Goal: Task Accomplishment & Management: Manage account settings

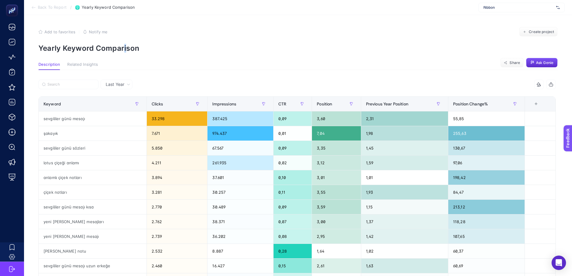
click at [123, 48] on p "Yearly Keyword Comparison" at bounding box center [297, 48] width 519 height 9
drag, startPoint x: 137, startPoint y: 48, endPoint x: 36, endPoint y: 49, distance: 100.9
click at [36, 49] on article "Add to favorites false Notify me Create project Yearly Keyword Comparison Descr…" at bounding box center [298, 252] width 548 height 474
copy p "Yearly Keyword Comparison"
click at [69, 33] on span "Add to favorites" at bounding box center [59, 31] width 31 height 5
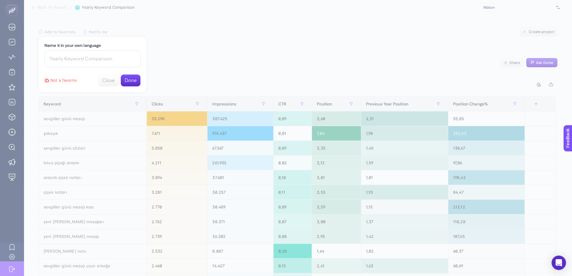
click at [72, 61] on input at bounding box center [92, 58] width 96 height 17
paste input "Yearly Keyword Comparison"
type input "Yearly Keyword Comparison"
click at [135, 79] on button "Done" at bounding box center [131, 81] width 20 height 12
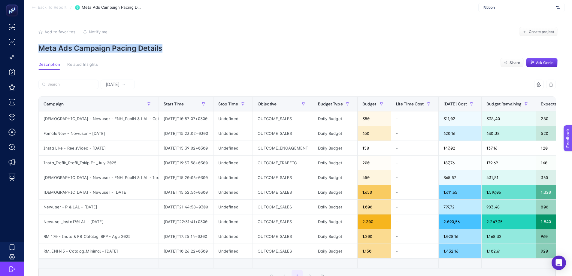
drag, startPoint x: 166, startPoint y: 49, endPoint x: 38, endPoint y: 54, distance: 128.1
click at [38, 54] on article "Add to favorites false Notify me Create project Meta Ads Campaign Pacing Detail…" at bounding box center [298, 175] width 548 height 321
copy p "Meta Ads Campaign Pacing Details"
click at [60, 32] on span "Add to favorites" at bounding box center [59, 31] width 31 height 5
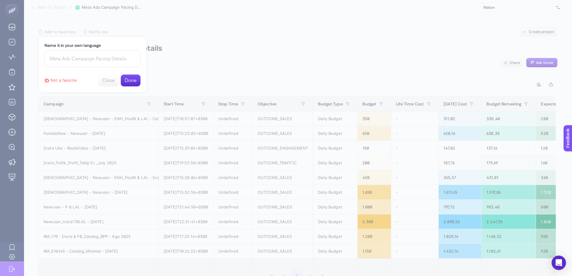
click at [65, 56] on input at bounding box center [92, 58] width 96 height 17
paste input "Meta Ads Campaign Pacing Details"
type input "Meta Ads Campaign Pacing Details"
click at [132, 79] on button "Done" at bounding box center [131, 81] width 20 height 12
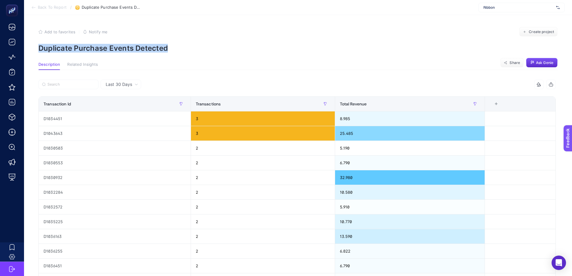
drag, startPoint x: 169, startPoint y: 47, endPoint x: 26, endPoint y: 48, distance: 143.6
click at [26, 48] on article "Add to favorites false Notify me Create project Duplicate Purchase Events Detec…" at bounding box center [298, 252] width 548 height 474
copy p "Duplicate Purchase Events Detected"
click at [52, 32] on span "Add to favorites" at bounding box center [59, 31] width 31 height 5
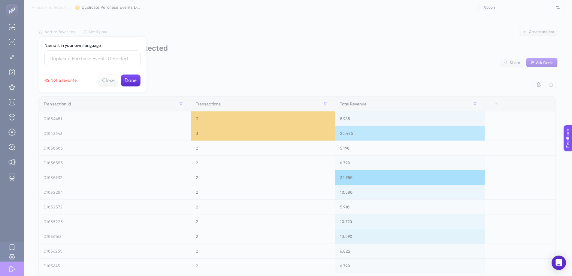
click at [91, 62] on input at bounding box center [92, 58] width 96 height 17
paste input "Duplicate Purchase Events Detected"
type input "Duplicate Purchase Events Detected"
click at [132, 80] on button "Done" at bounding box center [131, 81] width 20 height 12
click at [134, 49] on button "Close" at bounding box center [131, 49] width 20 height 12
